Goal: Information Seeking & Learning: Learn about a topic

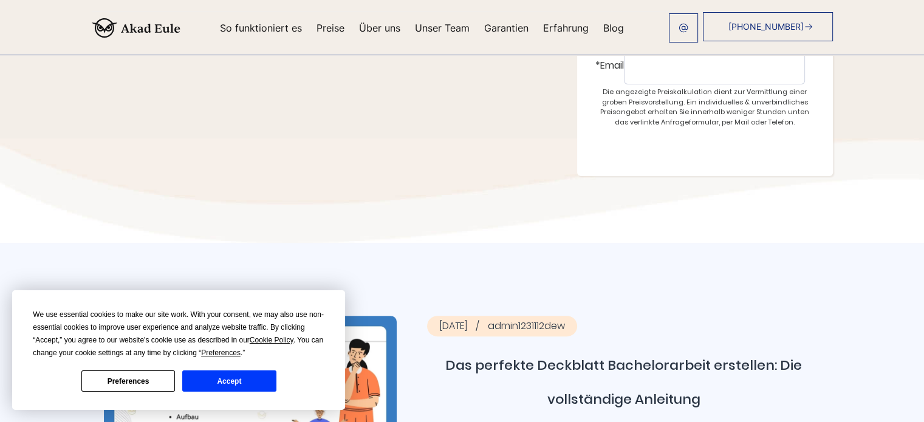
scroll to position [364, 0]
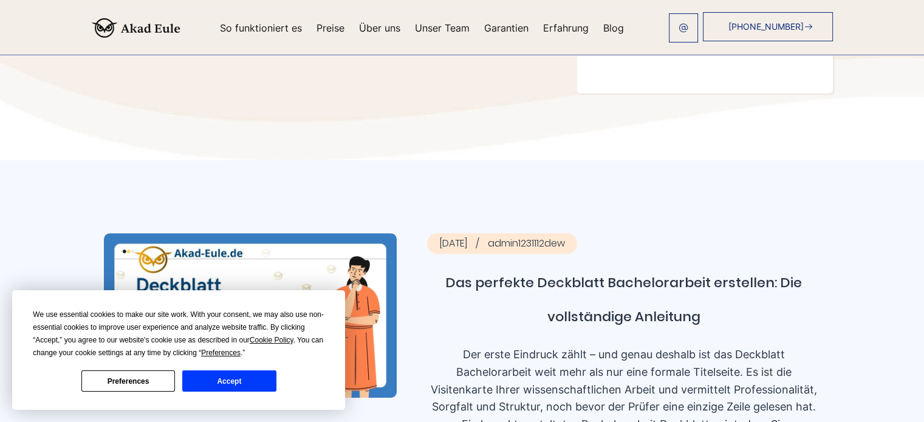
click at [243, 381] on button "Accept" at bounding box center [229, 380] width 94 height 21
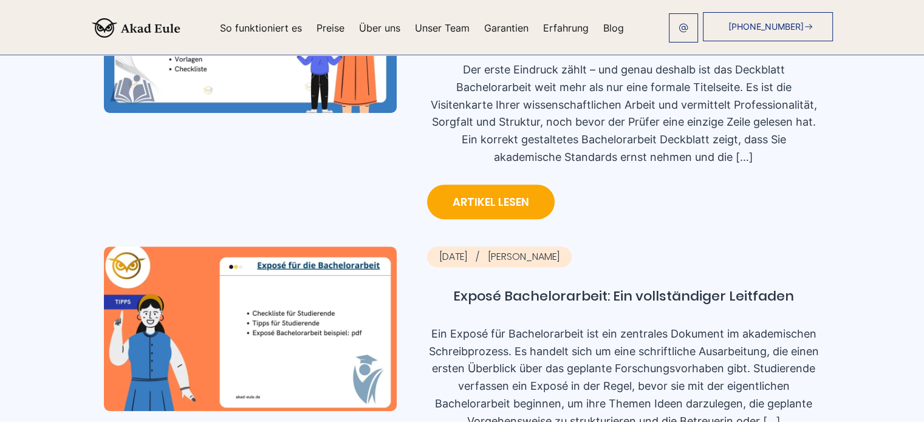
scroll to position [668, 0]
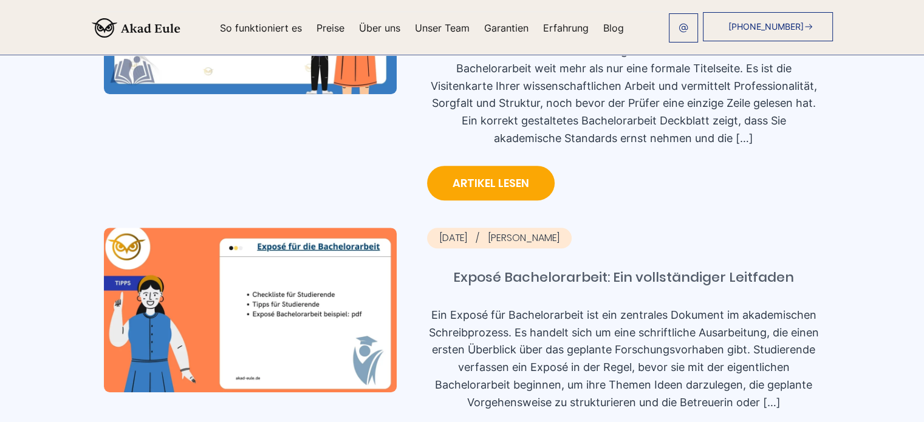
click at [505, 261] on link "Exposé Bachelorarbeit: Ein vollständiger Leitfaden" at bounding box center [624, 278] width 394 height 34
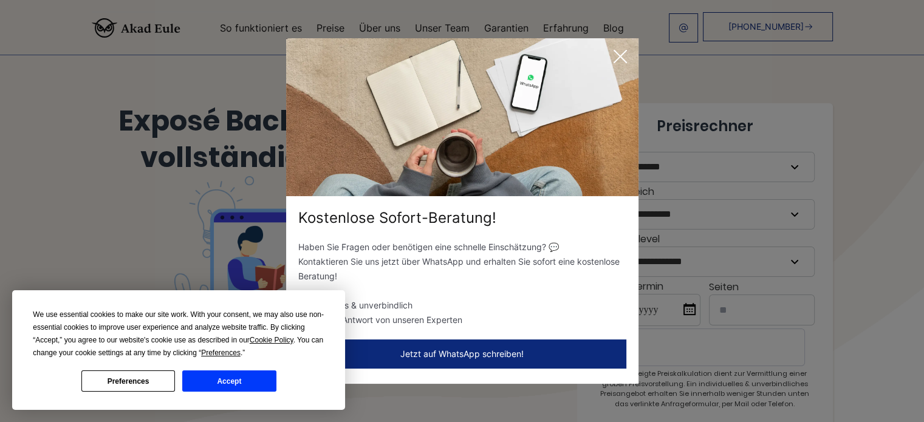
click at [627, 56] on icon at bounding box center [620, 56] width 24 height 24
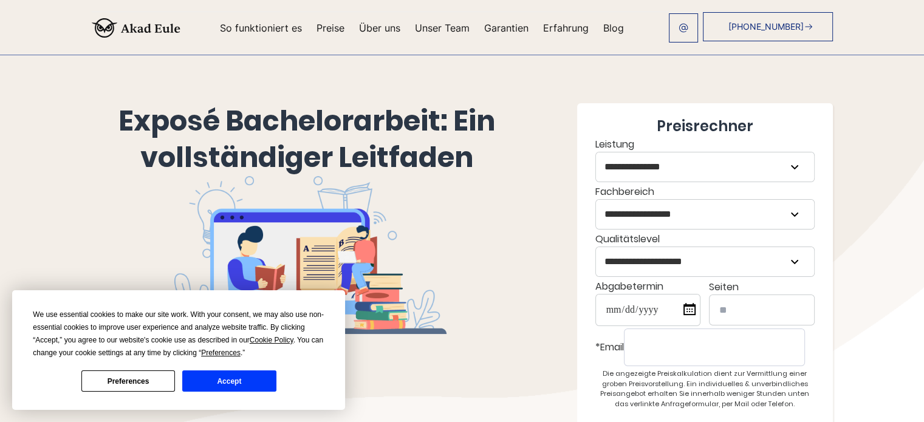
click at [209, 376] on button "Accept" at bounding box center [229, 380] width 94 height 21
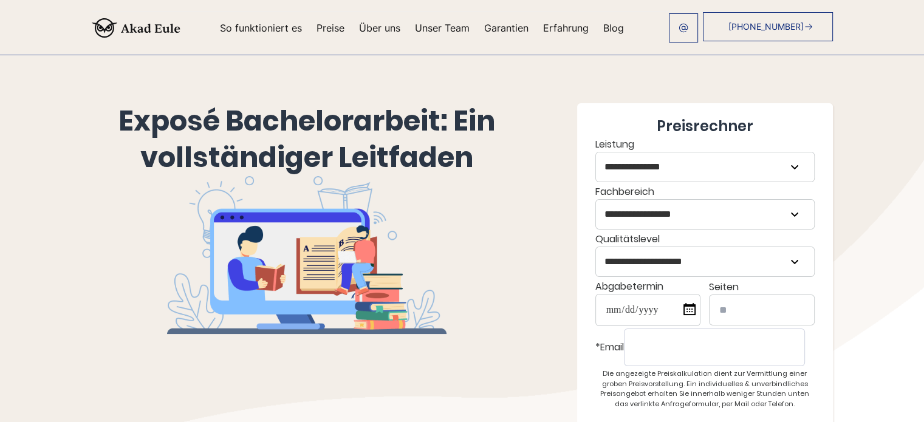
click at [95, 24] on img at bounding box center [136, 27] width 89 height 19
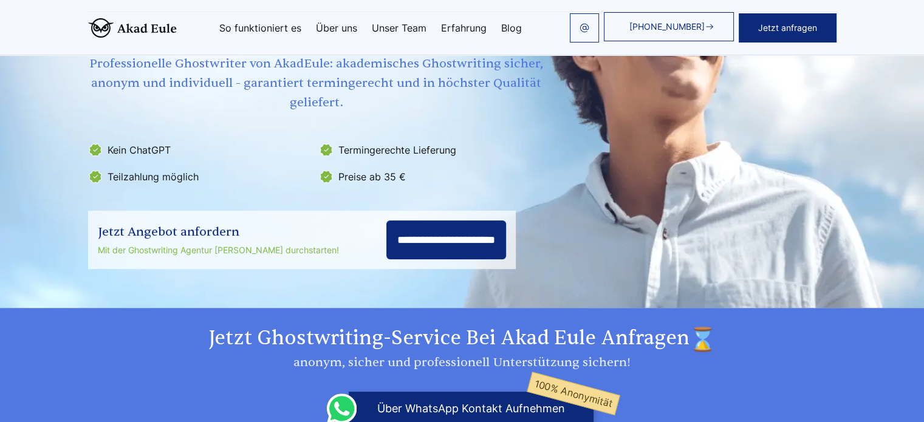
scroll to position [244, 0]
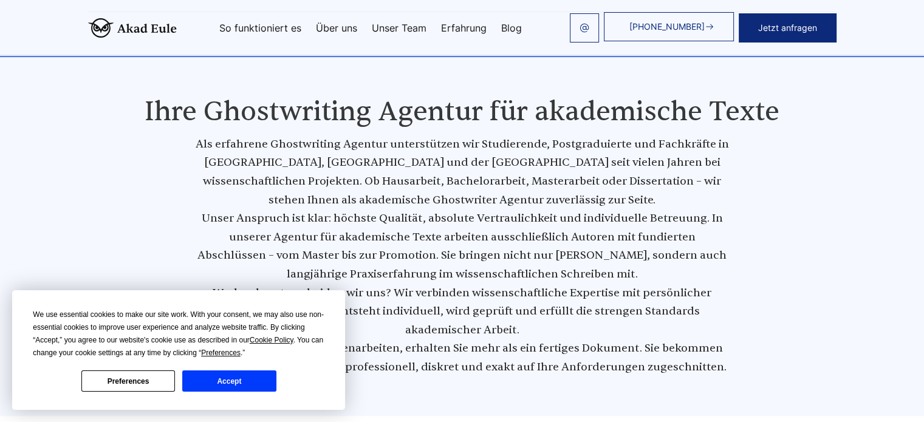
click at [237, 383] on button "Accept" at bounding box center [229, 380] width 94 height 21
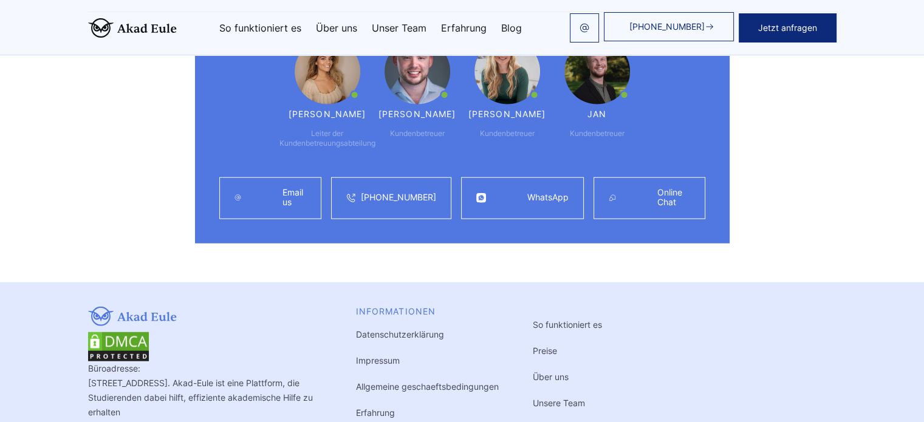
scroll to position [7838, 0]
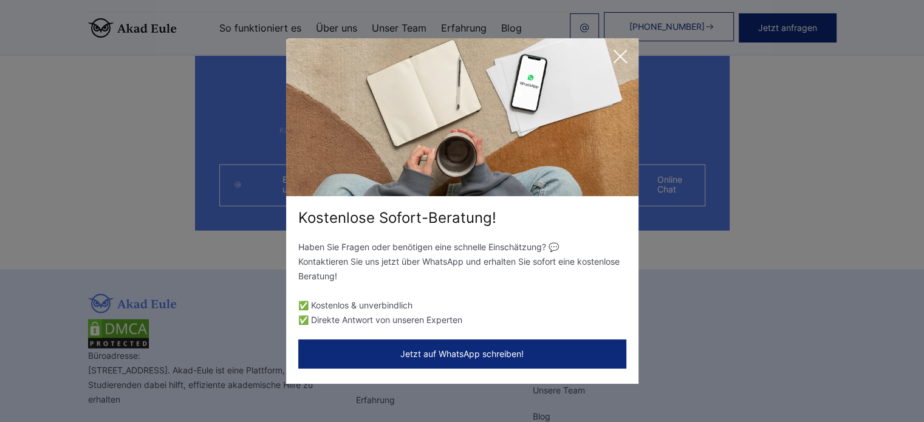
click at [756, 236] on div "Kostenlose Sofort-Beratung! Haben Sie Fragen oder benötigen eine schnelle Einsc…" at bounding box center [462, 211] width 924 height 422
click at [615, 53] on icon at bounding box center [620, 56] width 24 height 24
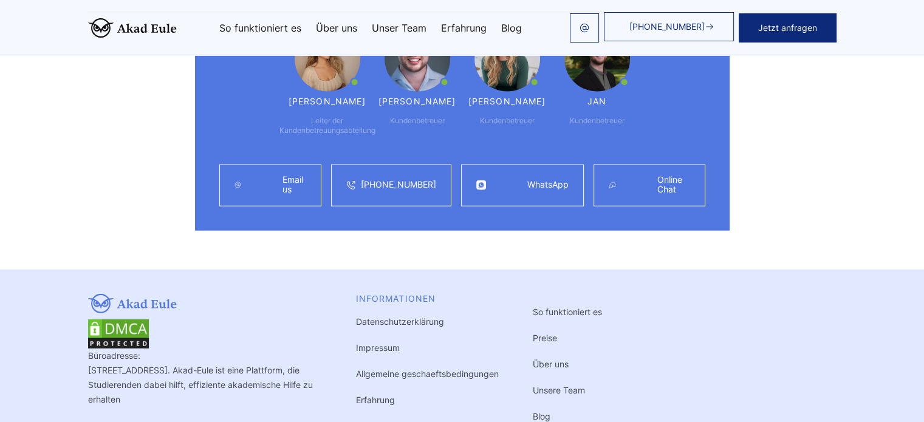
click at [836, 294] on div "Büroadresse: Landsberger Straße 155 80687 München, Deutschland. Akad-Eule ist e…" at bounding box center [462, 379] width 748 height 171
